Goal: Check status: Check status

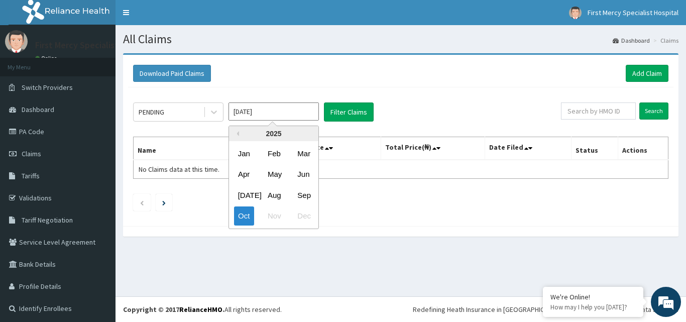
click at [287, 118] on input "[DATE]" at bounding box center [274, 111] width 90 height 18
click at [238, 132] on button "Previous Year" at bounding box center [236, 133] width 5 height 5
click at [305, 192] on div "Sep" at bounding box center [303, 195] width 20 height 19
click at [300, 113] on input "[DATE]" at bounding box center [274, 111] width 90 height 18
click at [306, 129] on div "2024" at bounding box center [273, 133] width 89 height 15
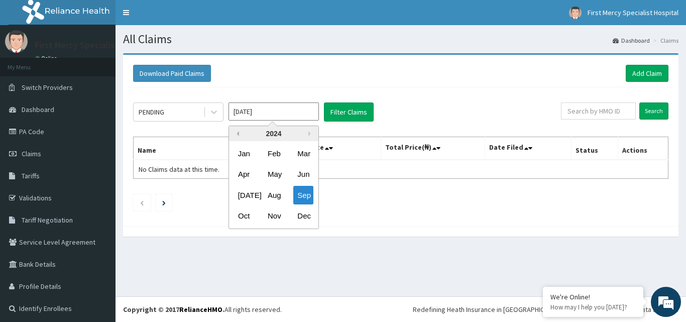
click at [237, 134] on button "Previous Year" at bounding box center [236, 133] width 5 height 5
click at [307, 134] on div "2023" at bounding box center [273, 133] width 89 height 15
click at [308, 134] on div "2023" at bounding box center [273, 133] width 89 height 15
click at [308, 134] on button "Next Year" at bounding box center [310, 133] width 5 height 5
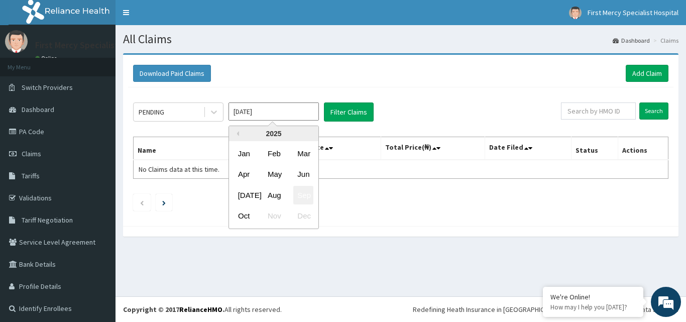
click at [304, 195] on div "Sep" at bounding box center [303, 195] width 20 height 19
type input "[DATE]"
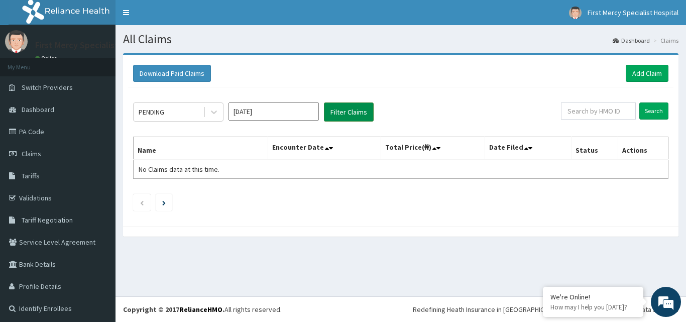
click at [353, 110] on button "Filter Claims" at bounding box center [349, 111] width 50 height 19
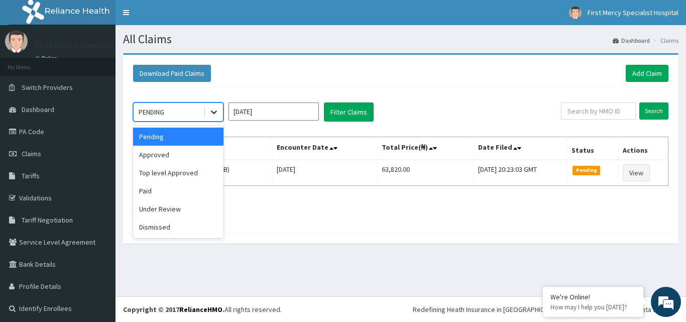
click at [214, 111] on icon at bounding box center [214, 112] width 10 height 10
click at [177, 154] on div "Approved" at bounding box center [178, 155] width 90 height 18
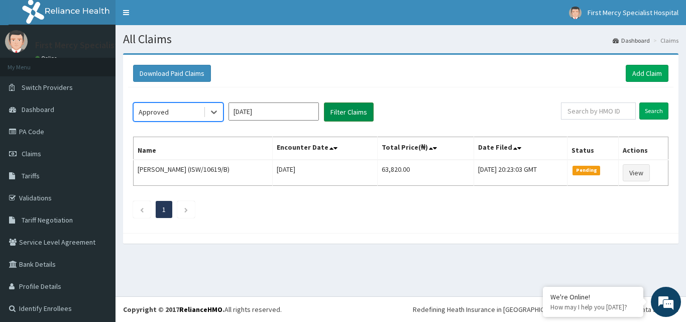
click at [358, 115] on button "Filter Claims" at bounding box center [349, 111] width 50 height 19
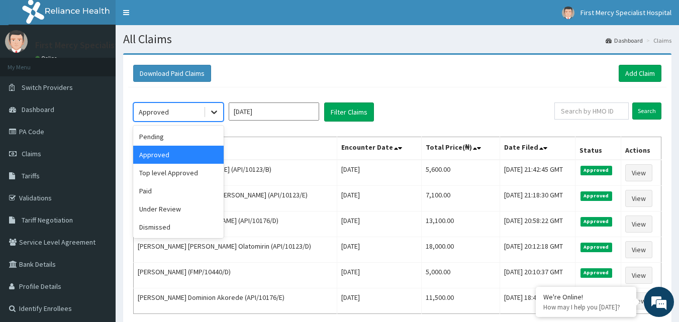
click at [213, 113] on icon at bounding box center [214, 113] width 6 height 4
click at [185, 187] on div "Paid" at bounding box center [178, 191] width 90 height 18
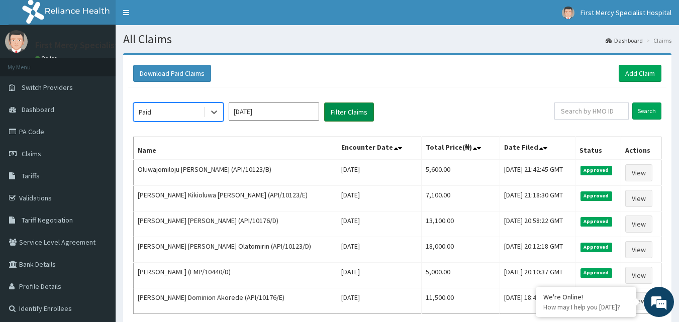
click at [359, 114] on button "Filter Claims" at bounding box center [349, 111] width 50 height 19
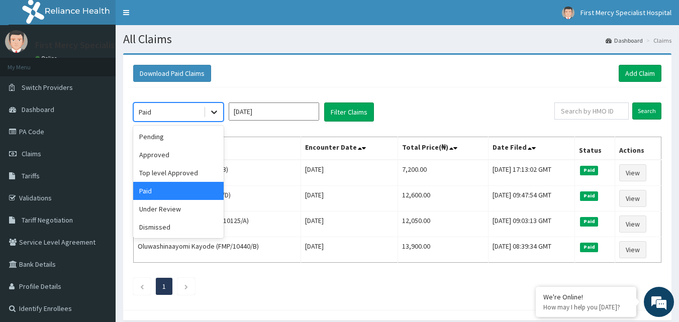
click at [214, 110] on icon at bounding box center [214, 112] width 10 height 10
click at [187, 176] on div "Top level Approved" at bounding box center [178, 173] width 90 height 18
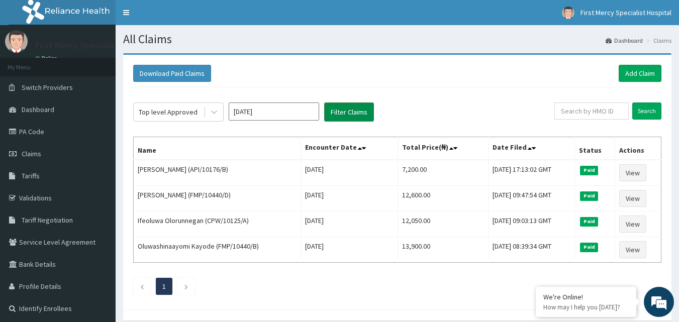
click at [357, 116] on button "Filter Claims" at bounding box center [349, 111] width 50 height 19
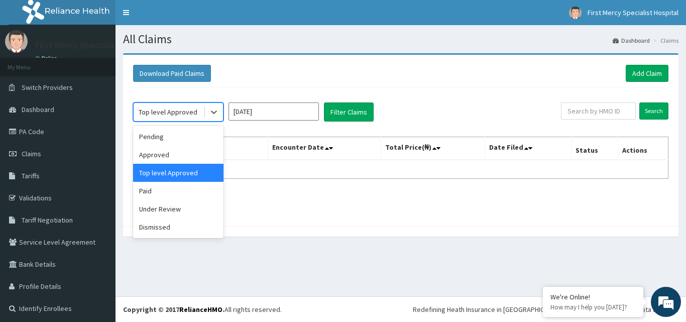
click at [201, 117] on div "Top level Approved" at bounding box center [169, 112] width 70 height 16
click at [207, 136] on div "Pending" at bounding box center [178, 137] width 90 height 18
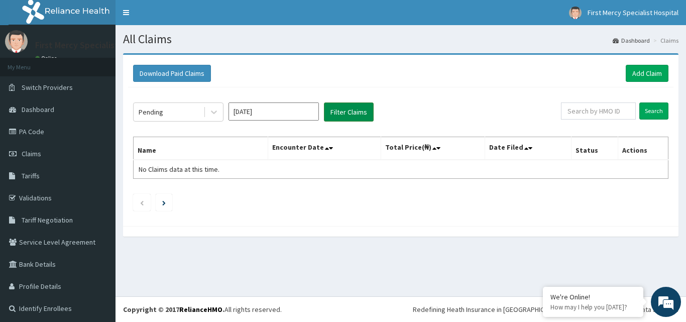
click at [345, 110] on button "Filter Claims" at bounding box center [349, 111] width 50 height 19
